Goal: Check status

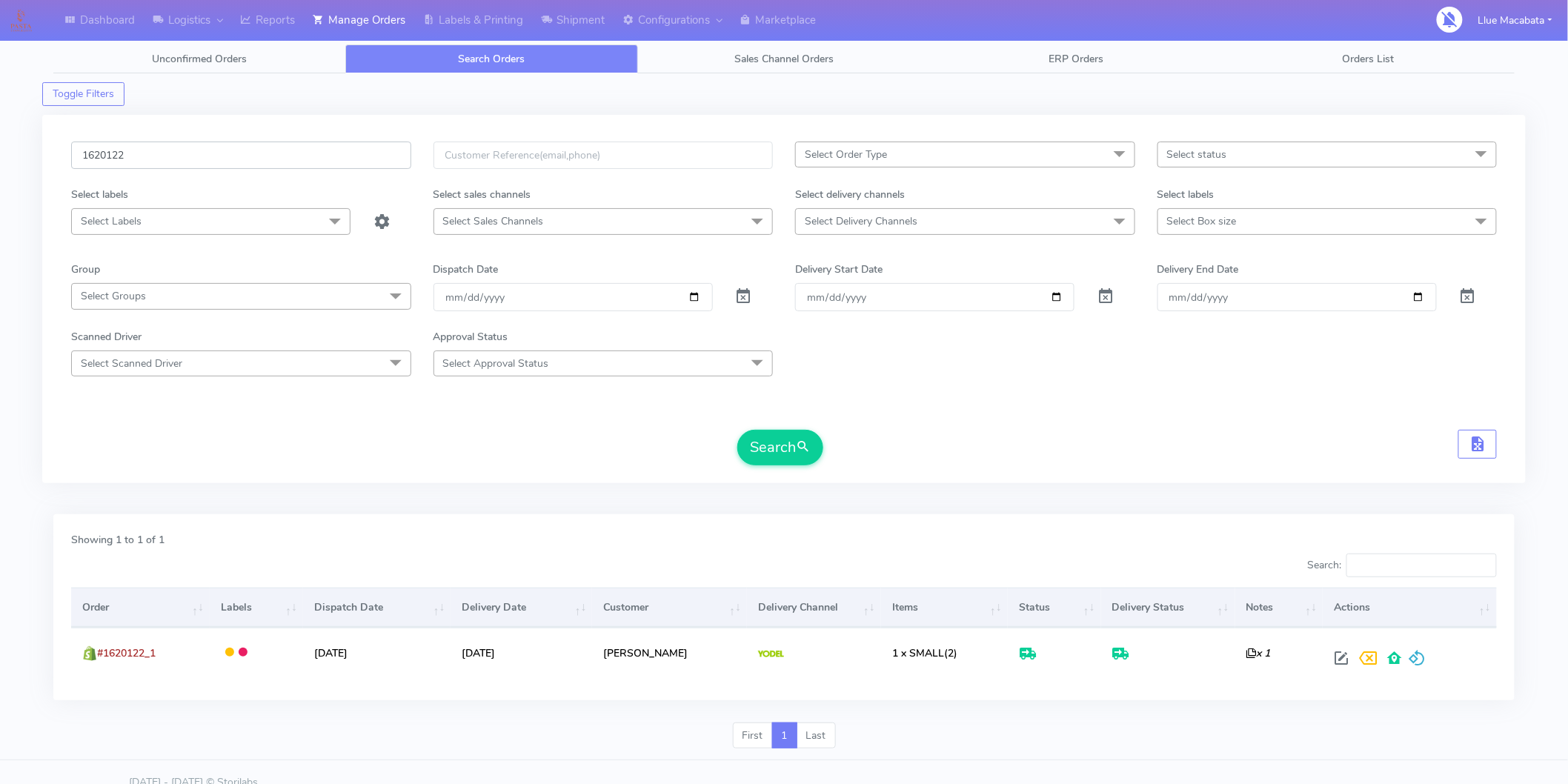
click at [156, 154] on input "1620122" at bounding box center [241, 154] width 340 height 28
paste input "2866"
type input "1622866"
click at [737, 430] on button "Search" at bounding box center [781, 447] width 86 height 36
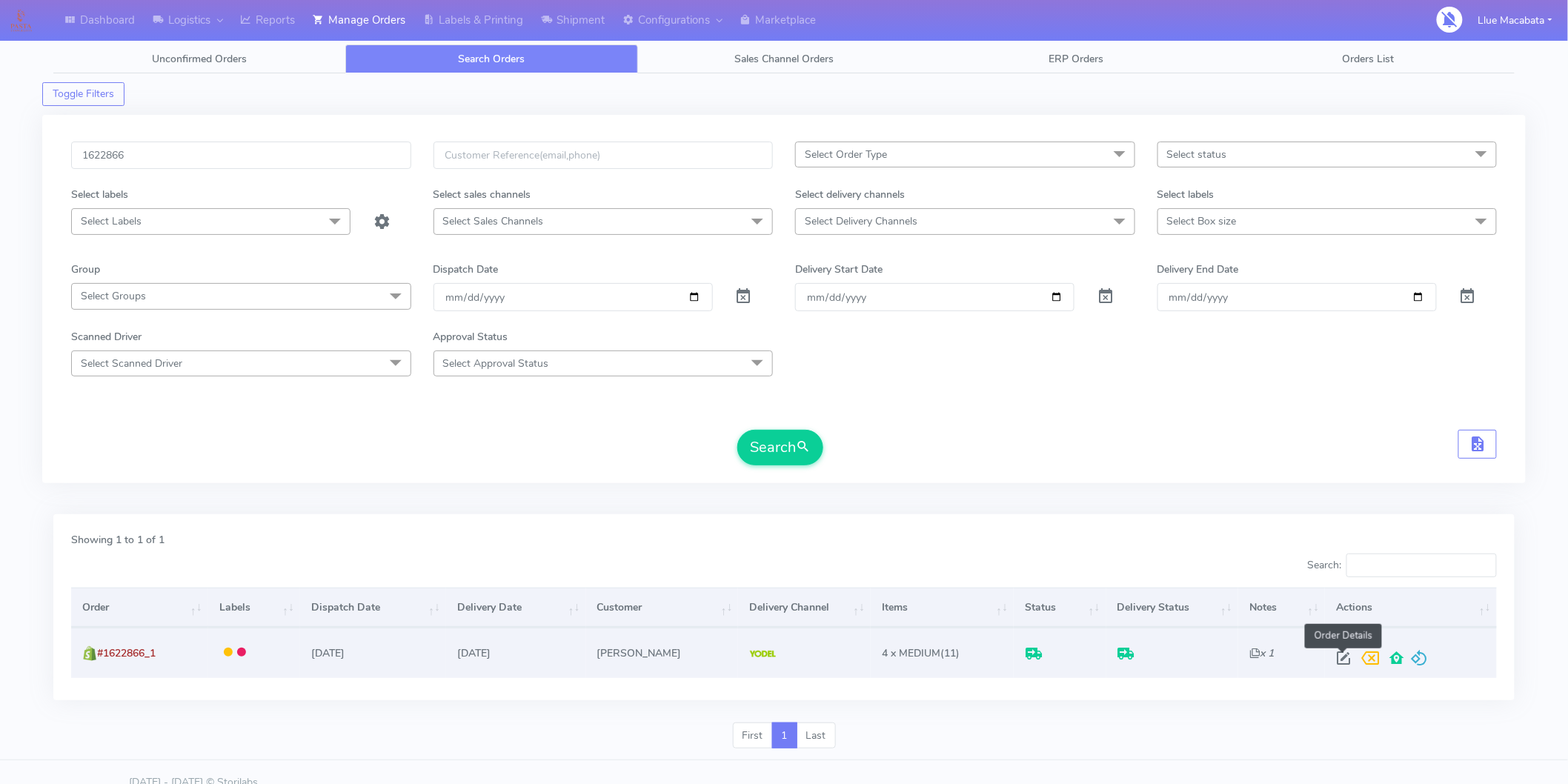
click at [1344, 654] on span at bounding box center [1344, 661] width 27 height 14
select select "5"
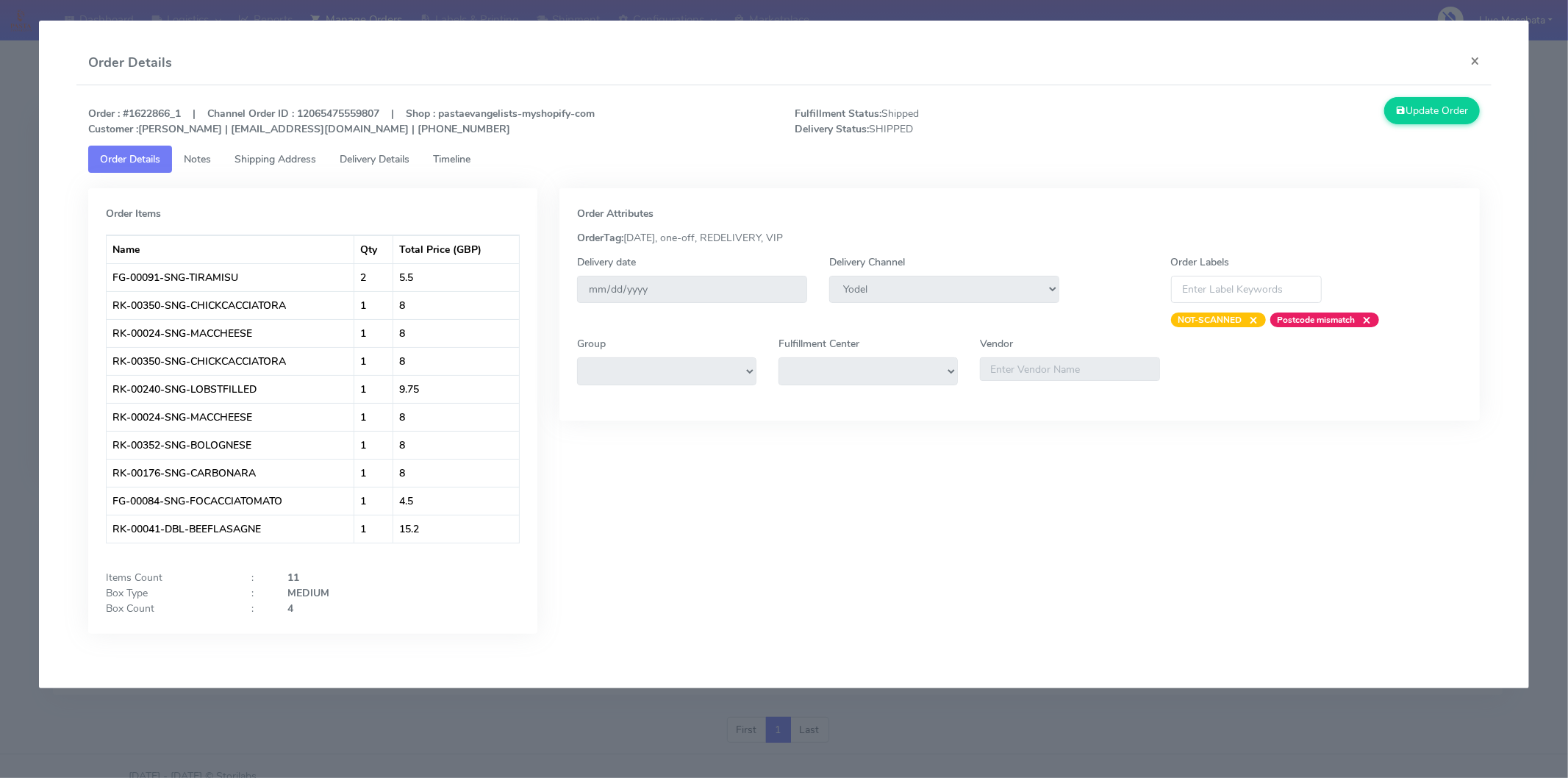
click at [454, 156] on span "Timeline" at bounding box center [451, 159] width 37 height 14
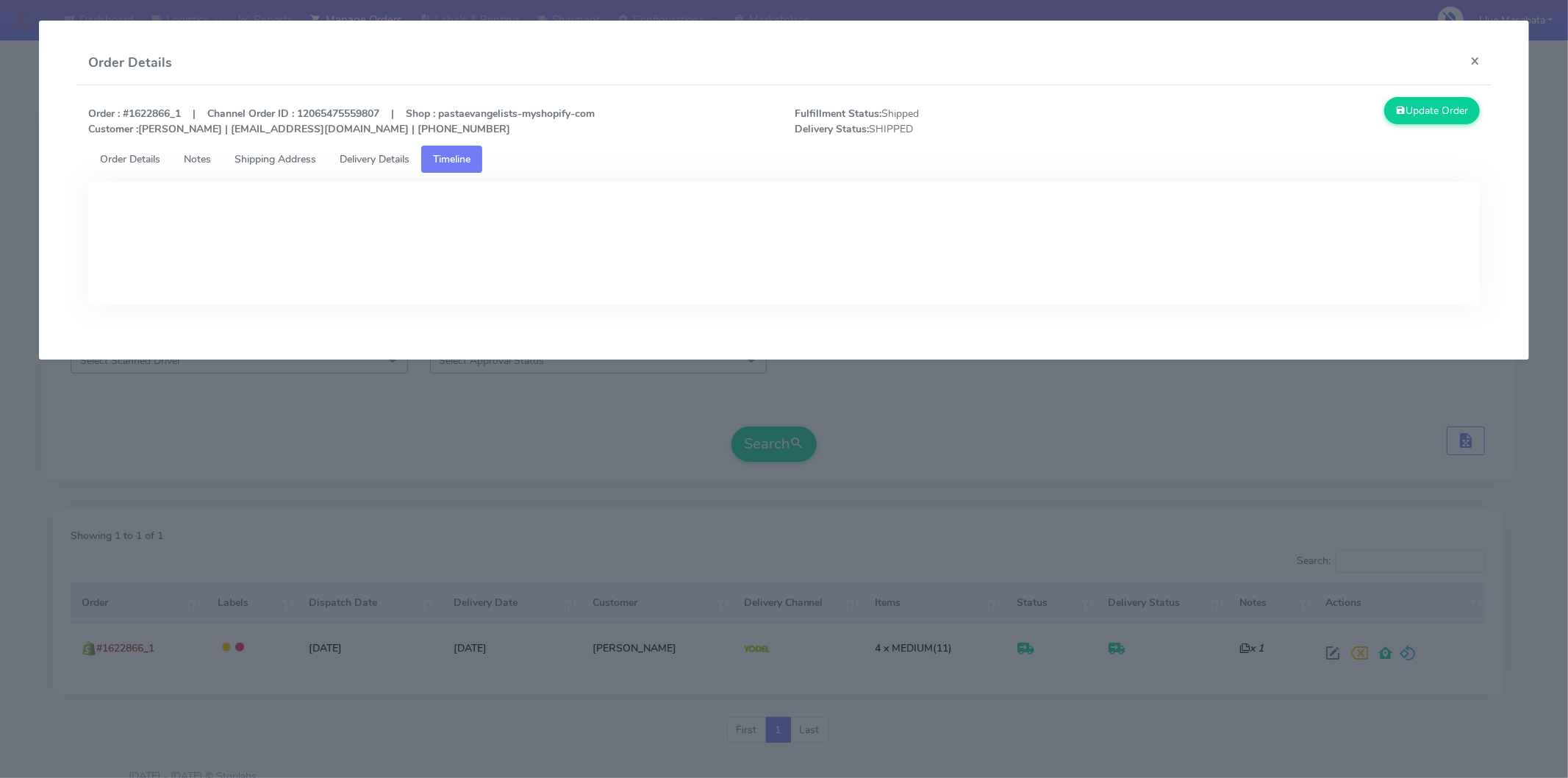
click at [398, 156] on span "Delivery Details" at bounding box center [374, 159] width 69 height 14
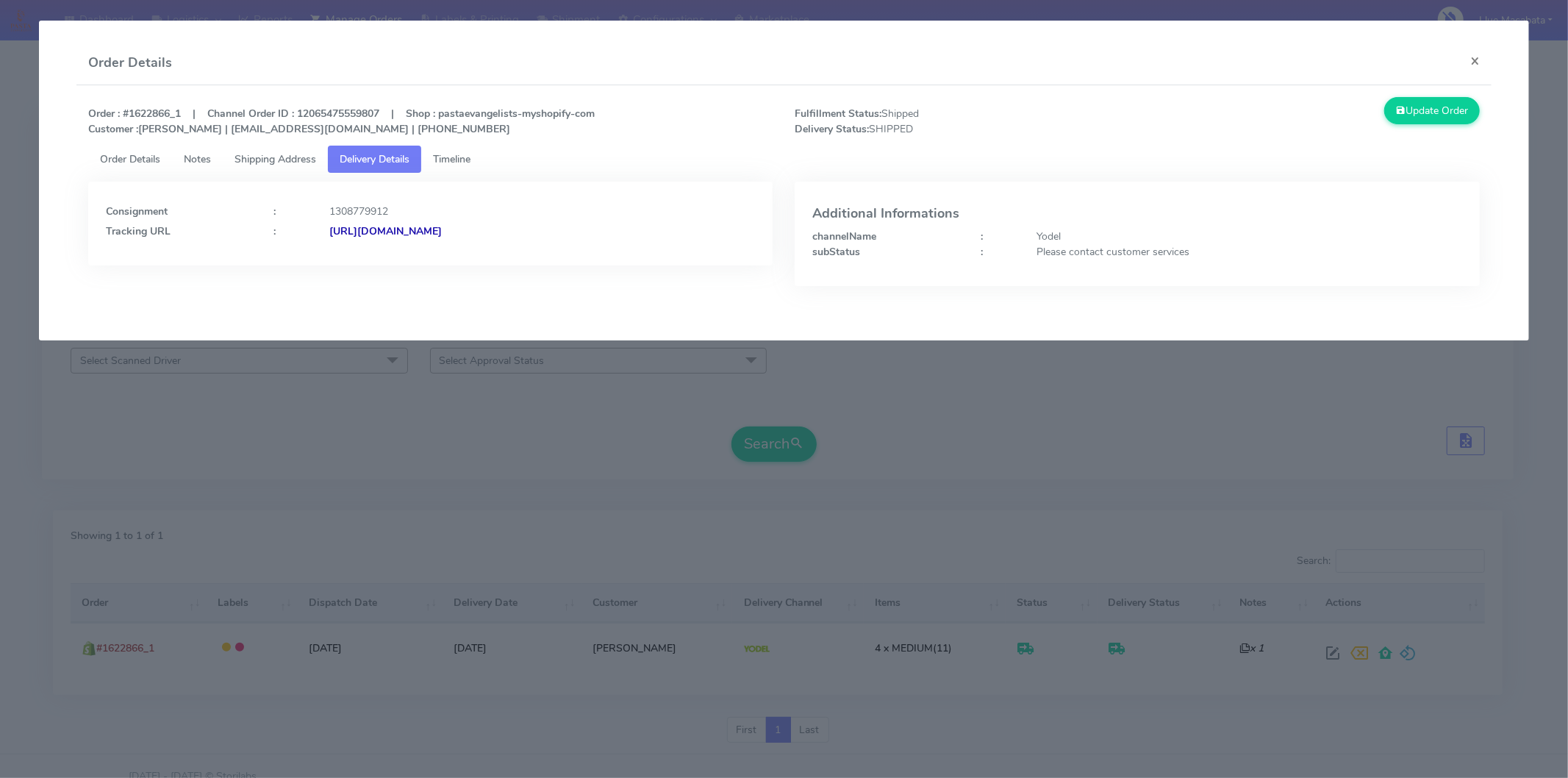
click at [442, 229] on strong "[URL][DOMAIN_NAME]" at bounding box center [386, 230] width 112 height 14
